Goal: Transaction & Acquisition: Purchase product/service

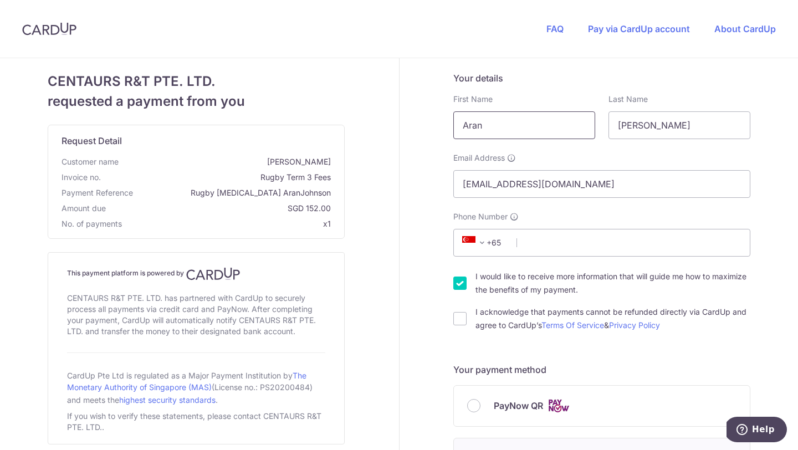
click at [495, 123] on input "Aran" at bounding box center [525, 125] width 142 height 28
click at [490, 124] on input "Aran" at bounding box center [525, 125] width 142 height 28
type input "[PERSON_NAME]"
click at [461, 324] on input "I acknowledge that payments cannot be refunded directly via CardUp and agree to…" at bounding box center [460, 318] width 13 height 13
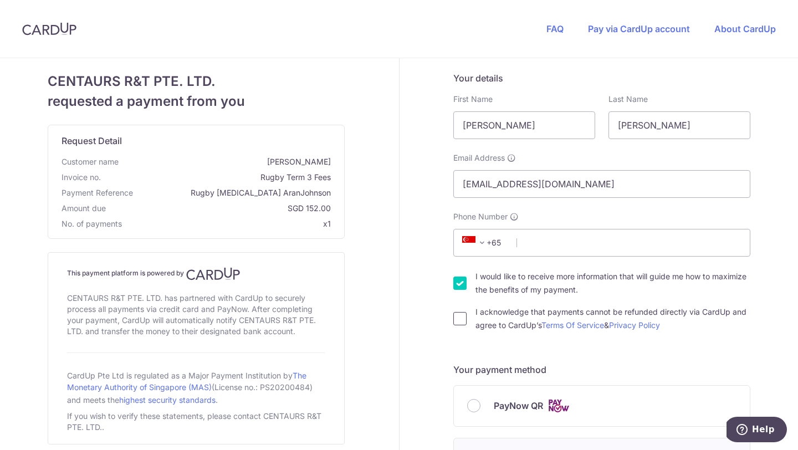
checkbox input "true"
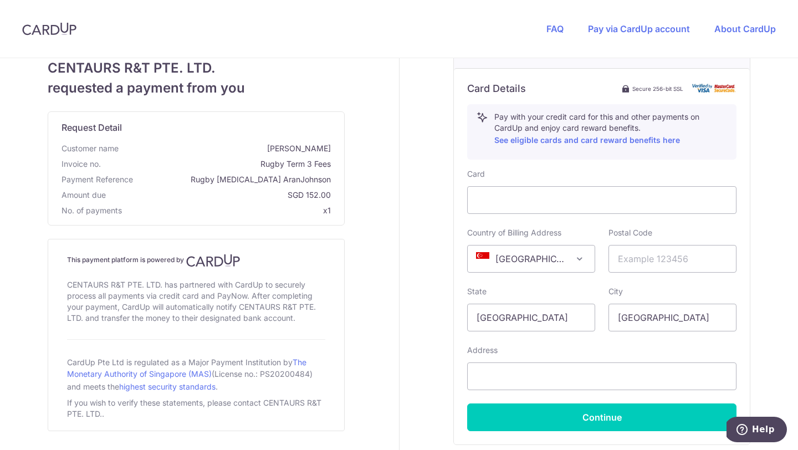
scroll to position [417, 0]
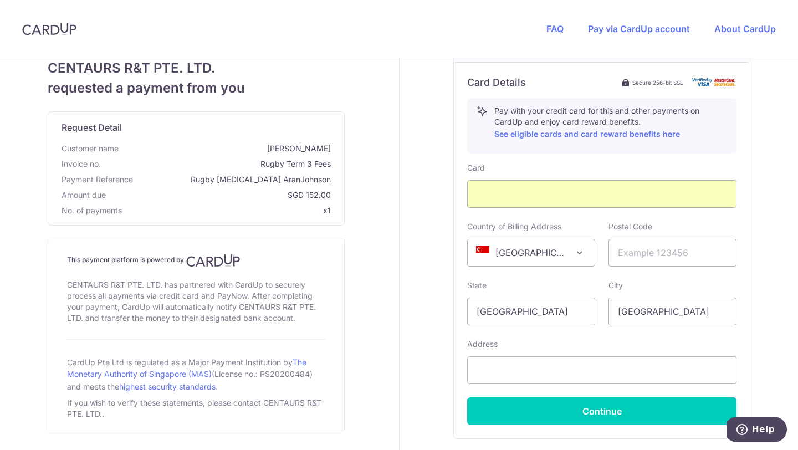
click at [493, 78] on h6 "Card Details" at bounding box center [496, 82] width 59 height 13
click at [634, 255] on input "text" at bounding box center [673, 253] width 128 height 28
click at [664, 252] on input "507900" at bounding box center [673, 253] width 128 height 28
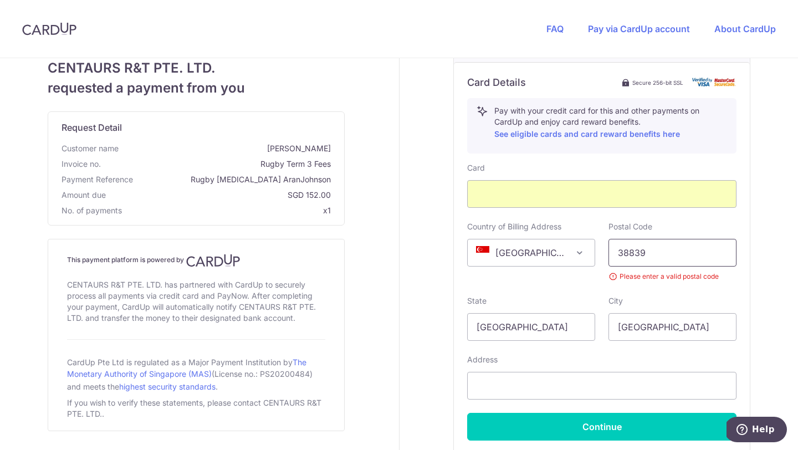
type input "388399"
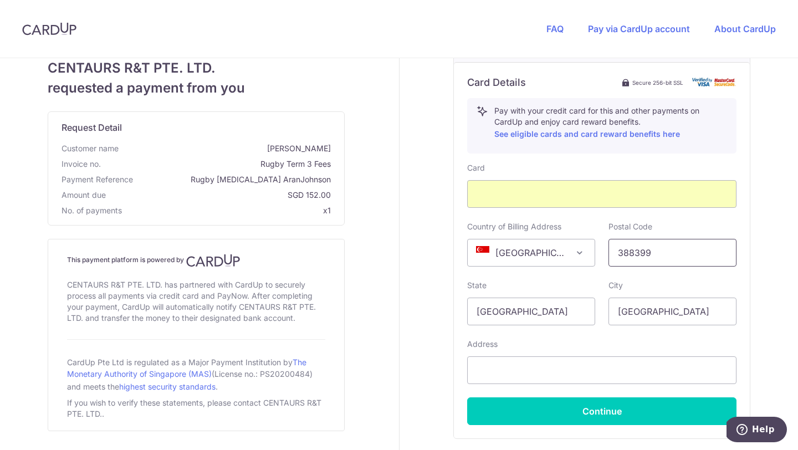
type input "98776688"
type input "388399"
type input "05-03 [GEOGRAPHIC_DATA], [STREET_ADDRESS]"
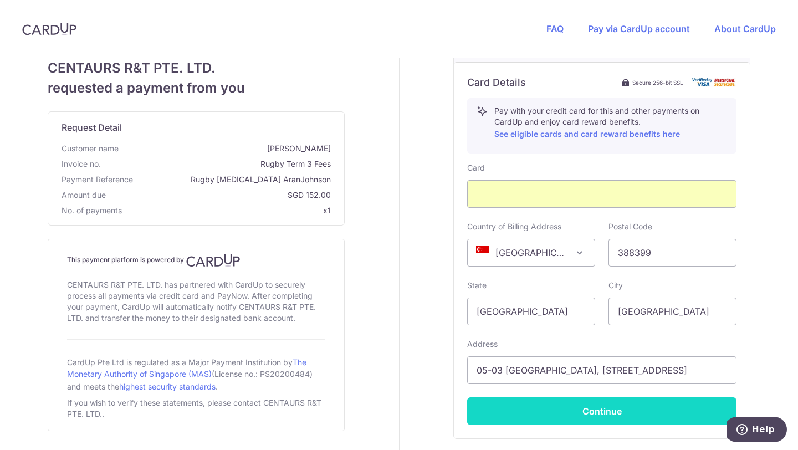
click at [599, 411] on button "Continue" at bounding box center [601, 412] width 269 height 28
type input "**** 3764"
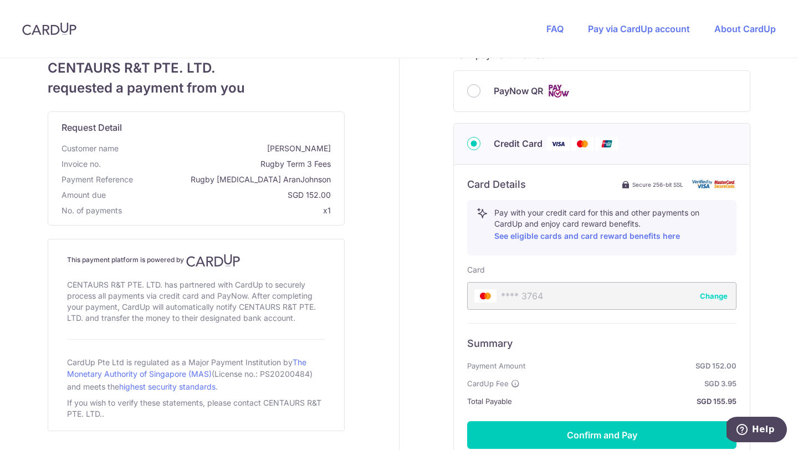
scroll to position [421, 0]
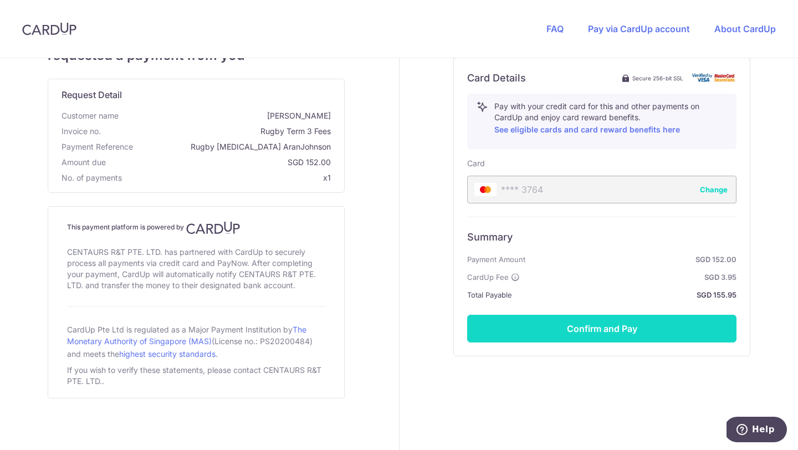
click at [596, 329] on button "Confirm and Pay" at bounding box center [601, 329] width 269 height 28
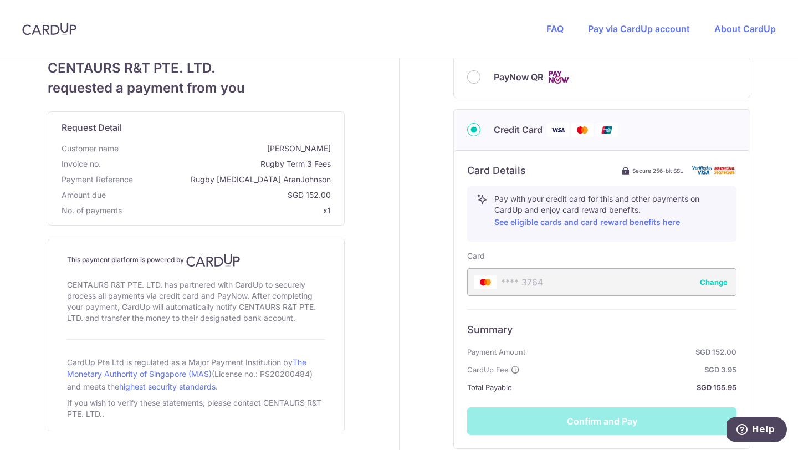
scroll to position [203, 0]
